Goal: Transaction & Acquisition: Purchase product/service

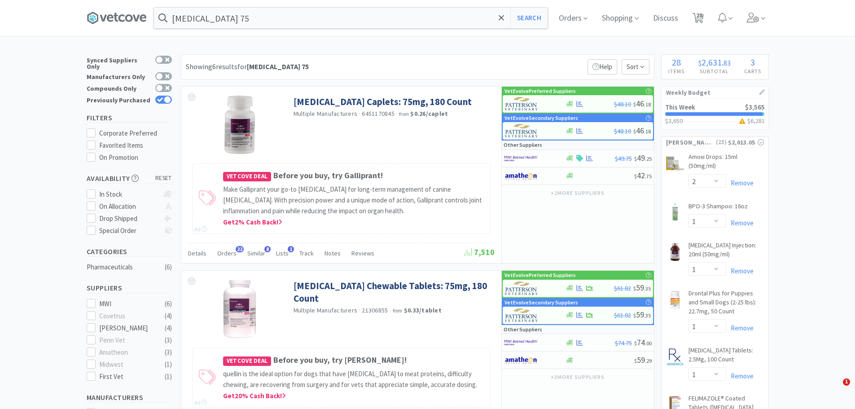
select select "2"
select select "1"
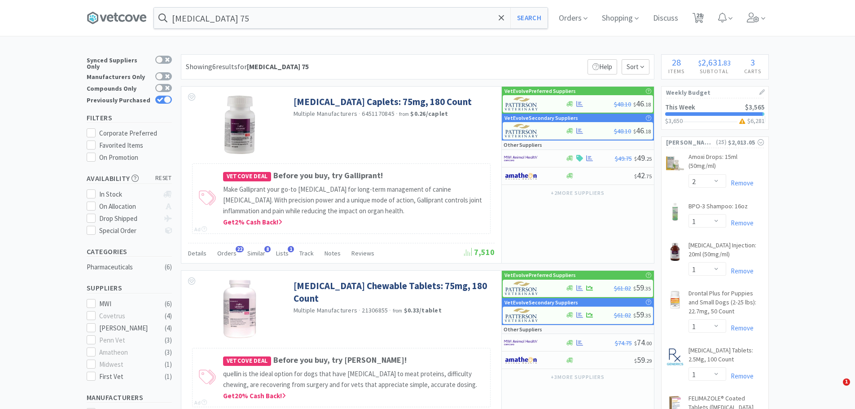
select select "1"
select select "2"
select select "10"
select select "1"
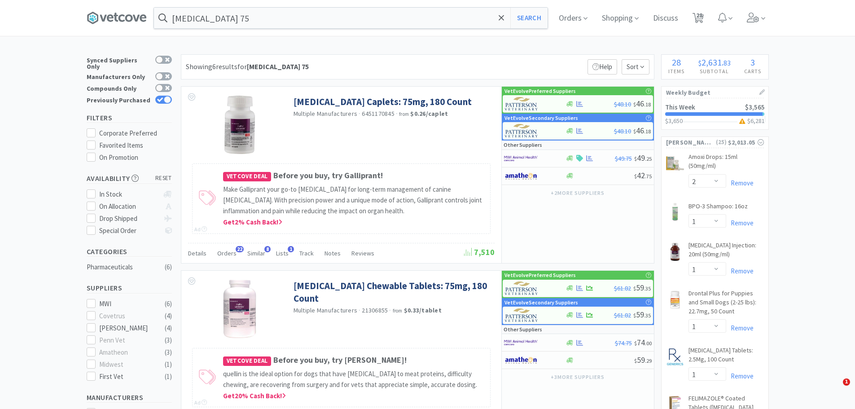
select select "3"
select select "1"
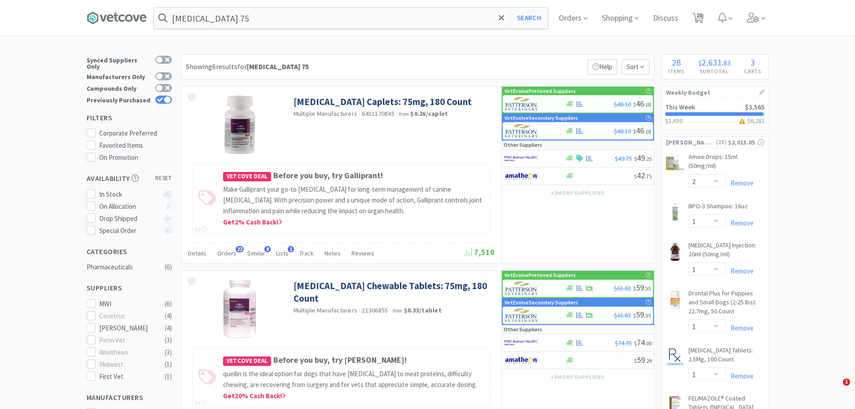
select select "1"
select select "2"
select select "1"
select select "2"
select select "1"
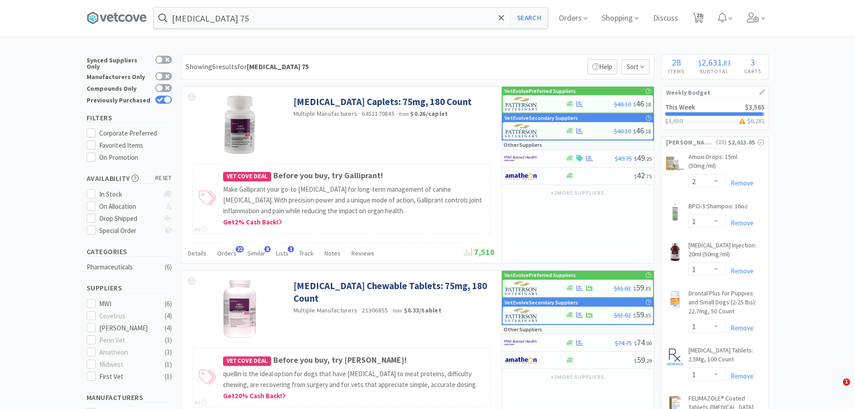
select select "3"
select select "2"
select select "1"
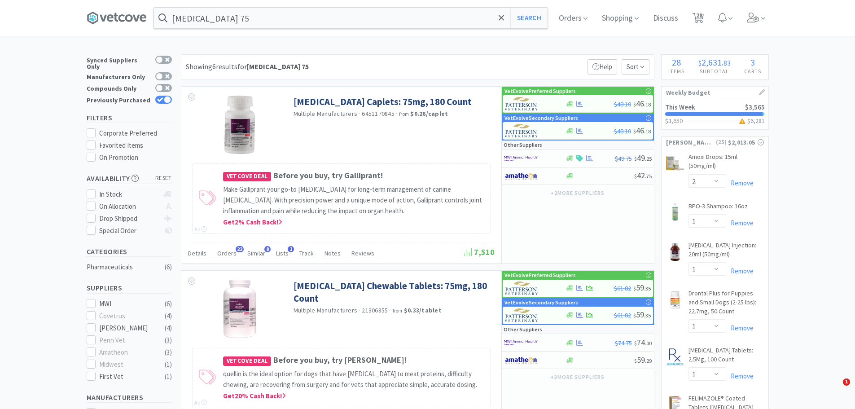
select select "2"
select select "5"
select select "1"
click at [697, 14] on icon at bounding box center [697, 18] width 11 height 10
select select "5"
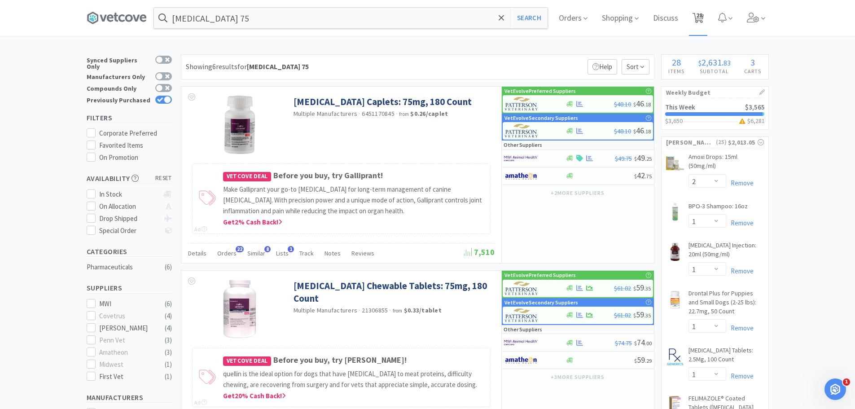
select select "1"
select select "2"
select select "1"
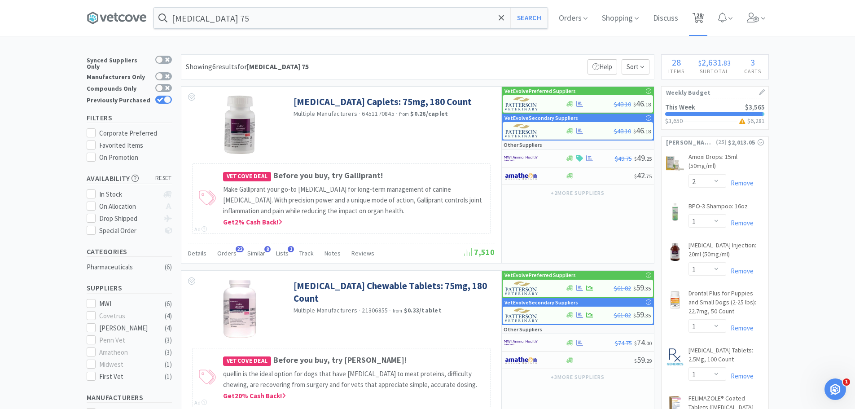
select select "1"
select select "2"
select select "10"
select select "1"
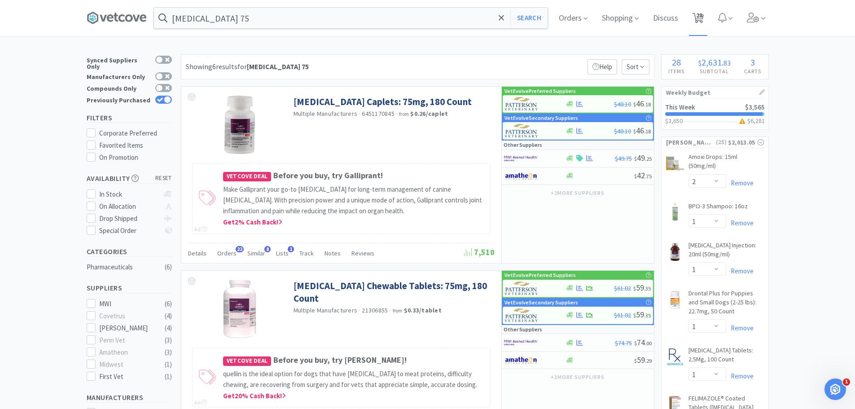
select select "1"
select select "3"
select select "1"
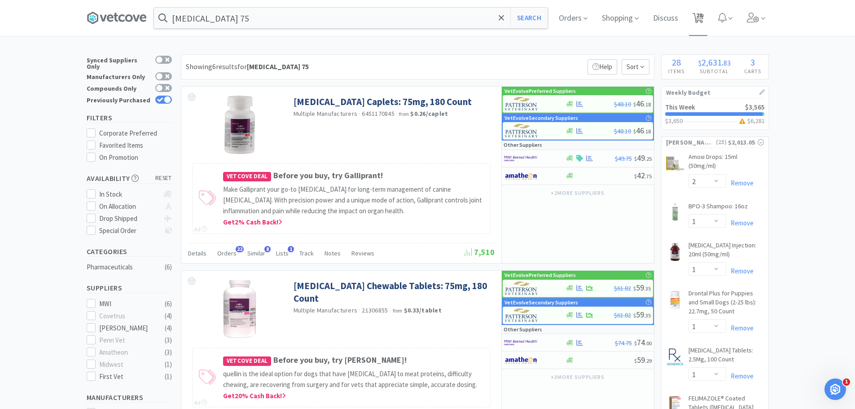
select select "1"
select select "2"
select select "1"
select select "2"
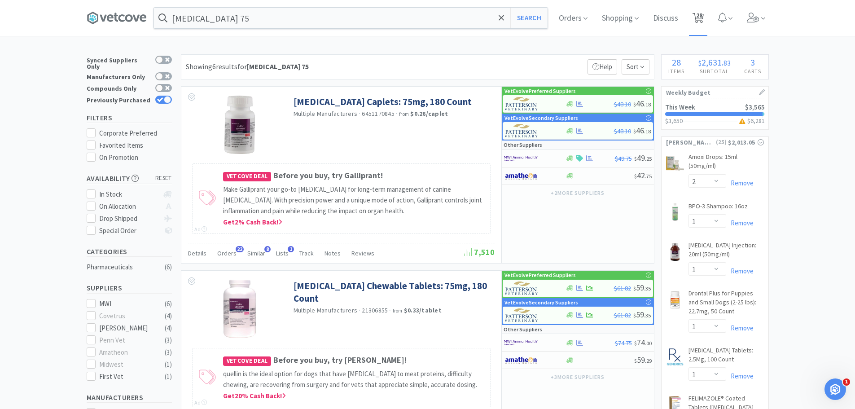
select select "1"
select select "3"
select select "2"
select select "1"
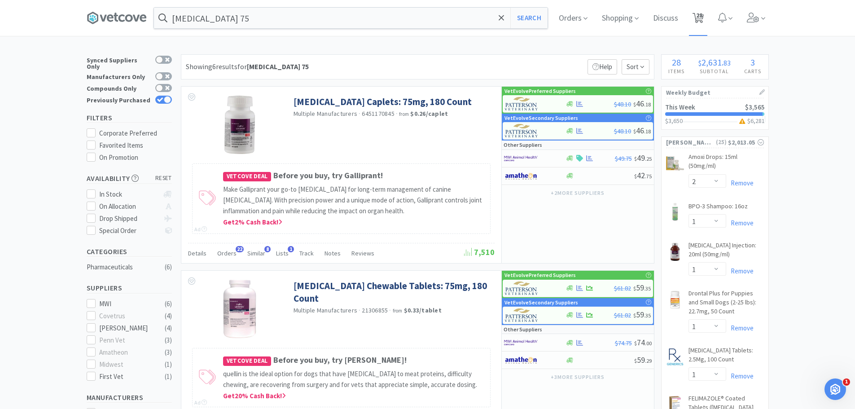
select select "1"
select select "2"
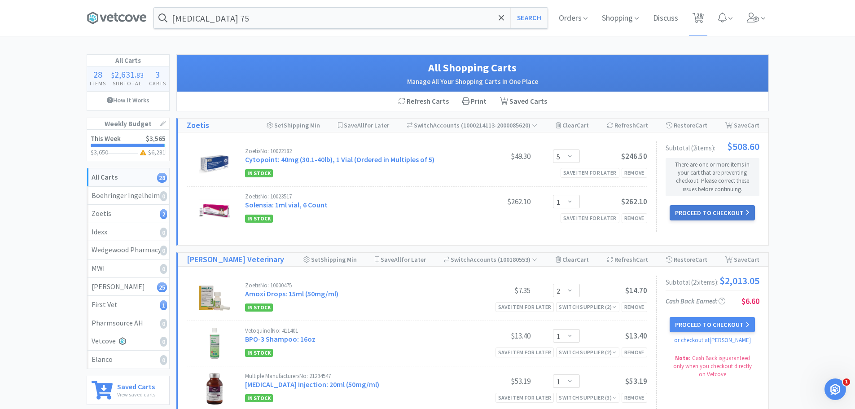
click at [718, 213] on button "Proceed to Checkout" at bounding box center [712, 212] width 85 height 15
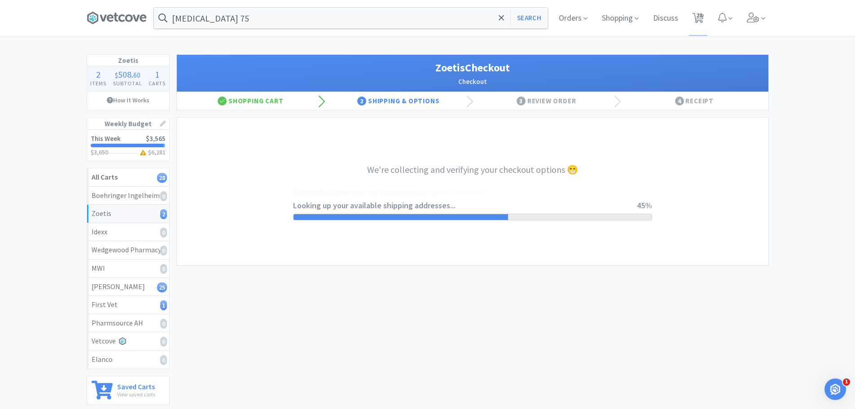
select select "invoice"
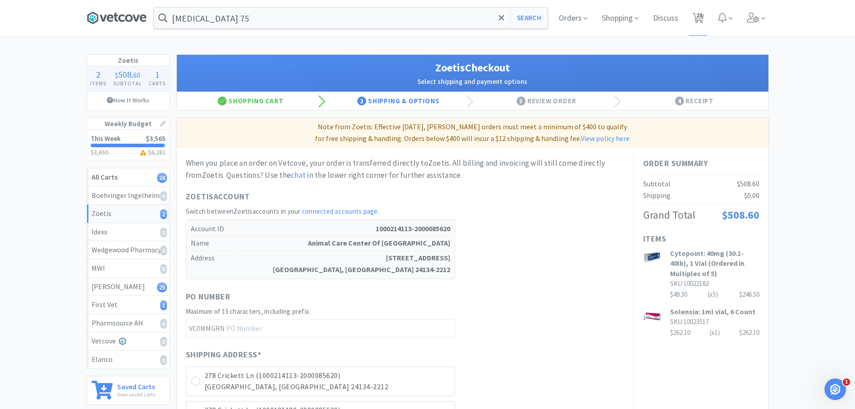
click at [126, 23] on icon at bounding box center [117, 17] width 60 height 13
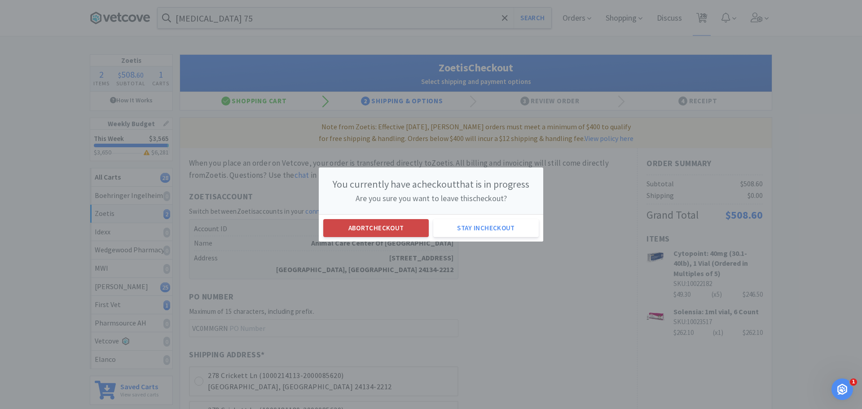
click at [374, 228] on button "Abort checkout" at bounding box center [375, 228] width 105 height 18
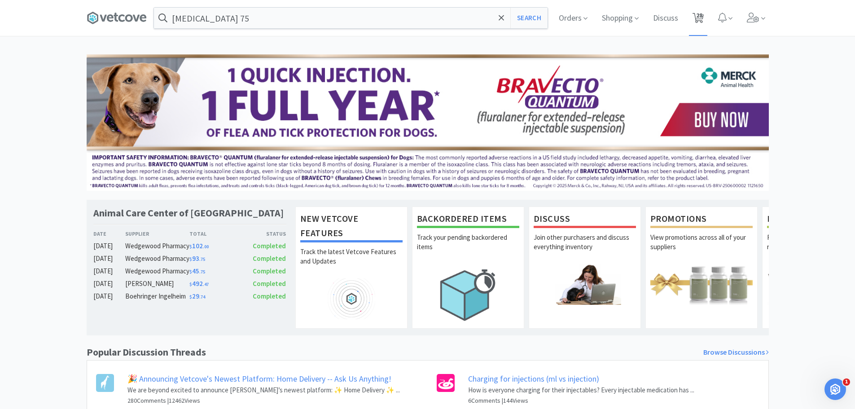
click at [696, 21] on span "28" at bounding box center [699, 15] width 6 height 36
select select "5"
select select "1"
select select "2"
select select "1"
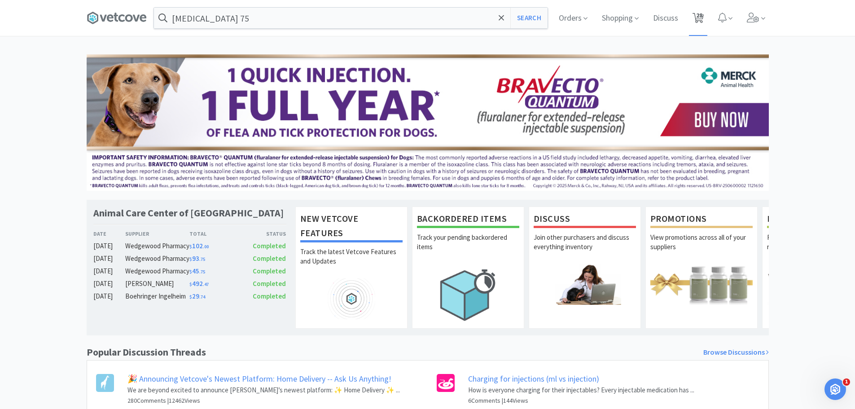
select select "1"
select select "2"
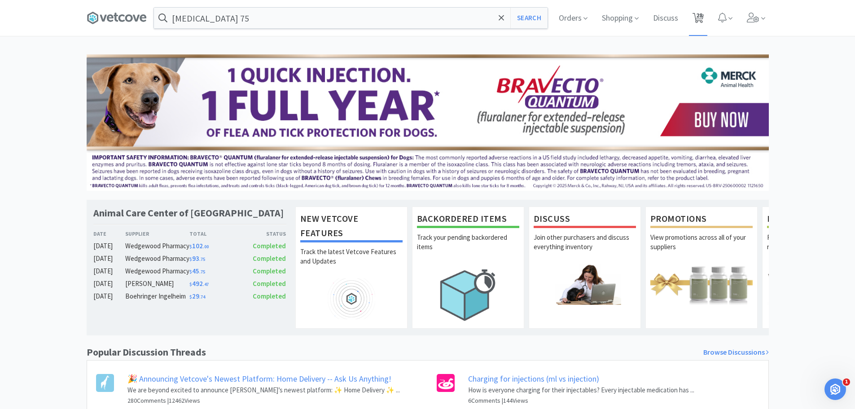
select select "10"
select select "1"
select select "3"
select select "1"
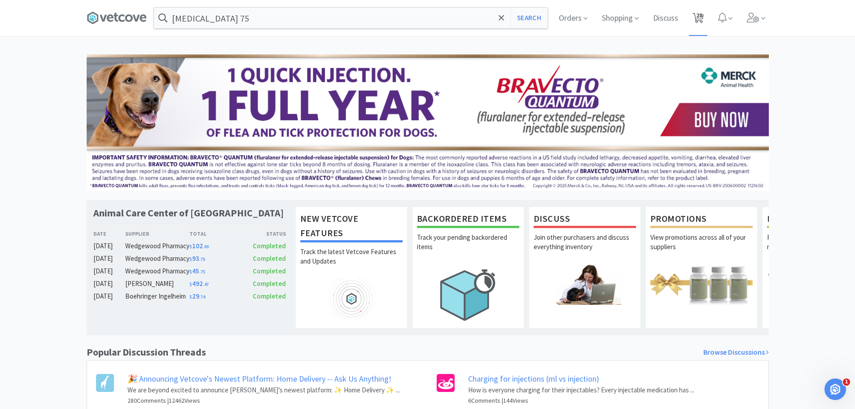
select select "1"
select select "2"
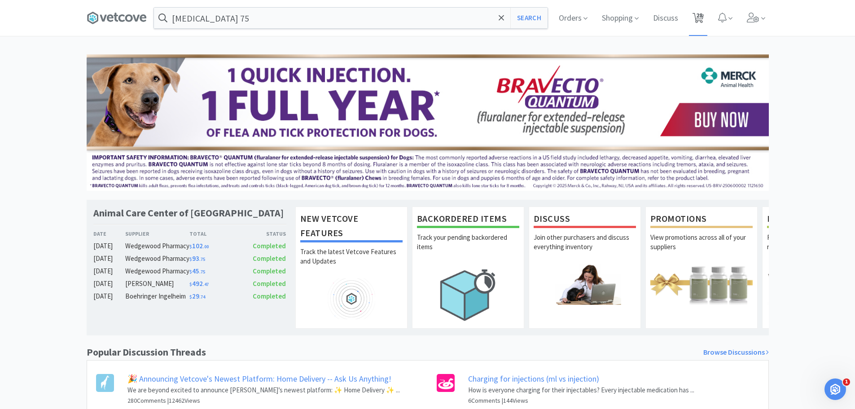
select select "1"
select select "2"
select select "1"
select select "3"
select select "2"
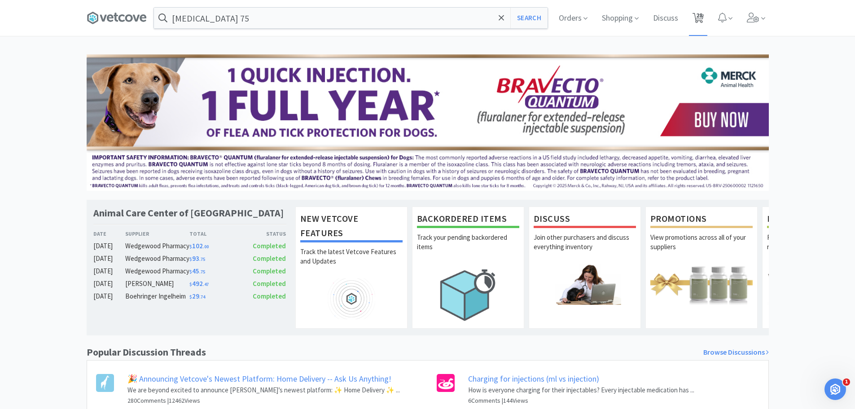
select select "1"
select select "2"
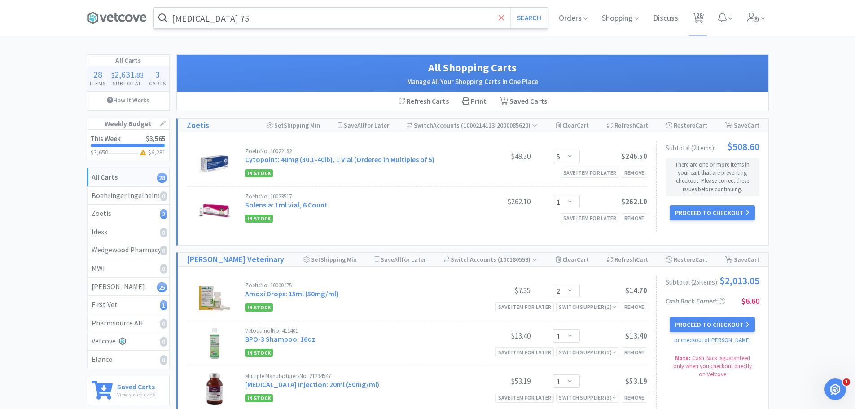
click at [500, 17] on icon at bounding box center [501, 17] width 5 height 5
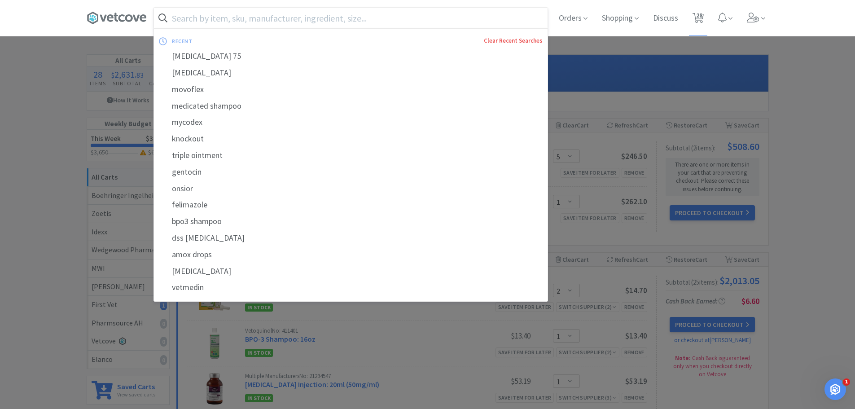
click at [502, 37] on link "Clear Recent Searches" at bounding box center [513, 41] width 58 height 8
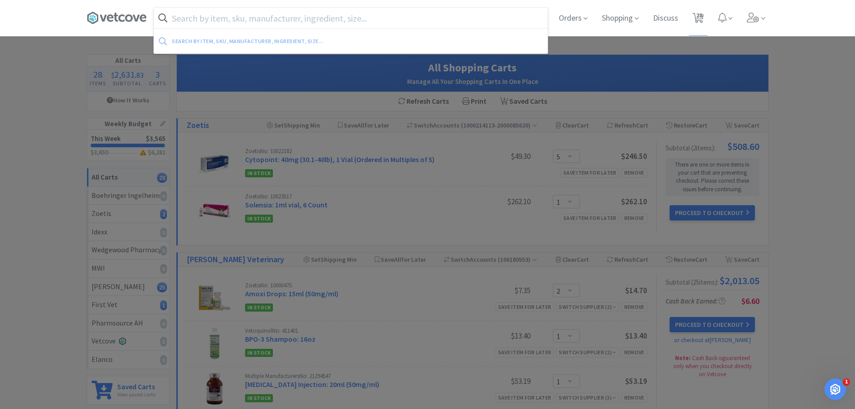
click at [62, 187] on div at bounding box center [427, 204] width 855 height 409
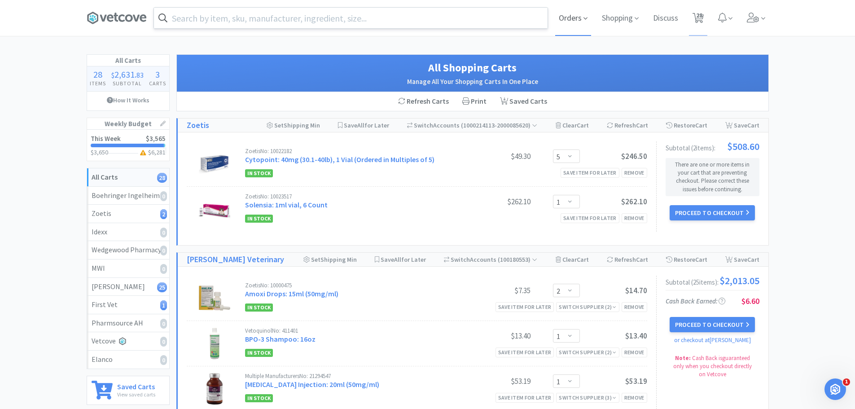
click at [574, 24] on span "Orders" at bounding box center [573, 18] width 36 height 36
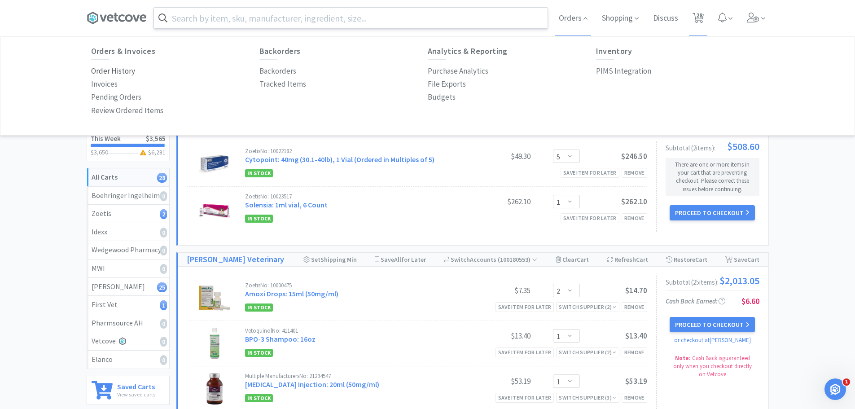
click at [107, 74] on p "Order History" at bounding box center [113, 71] width 44 height 12
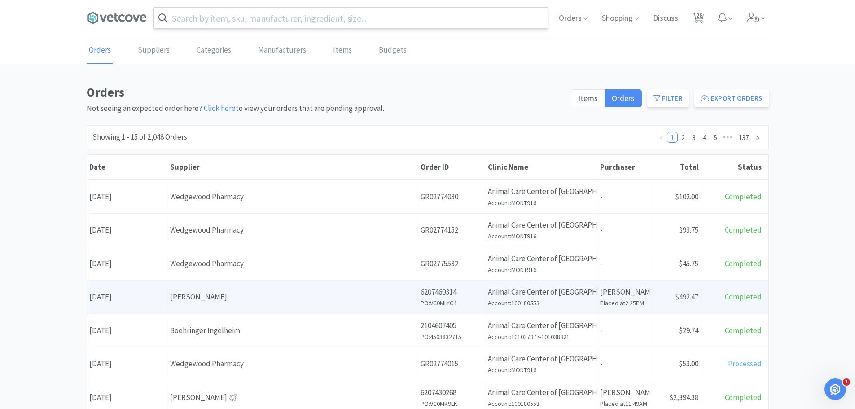
click at [229, 298] on div "[PERSON_NAME]" at bounding box center [292, 297] width 245 height 12
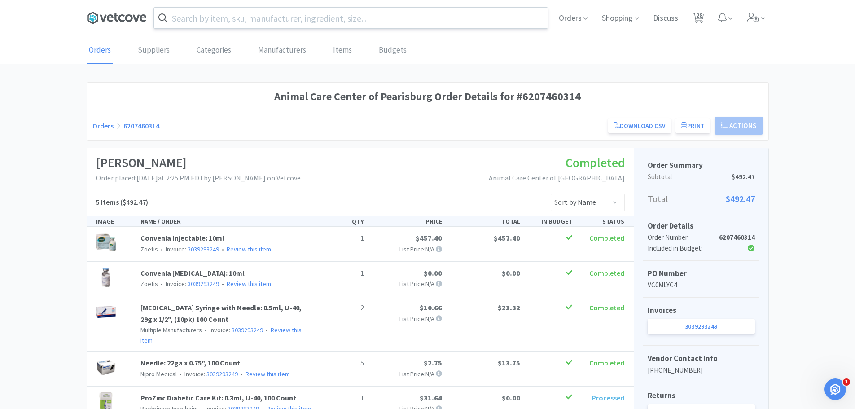
click at [123, 20] on icon at bounding box center [121, 17] width 6 height 7
